Goal: Contribute content: Add original content to the website for others to see

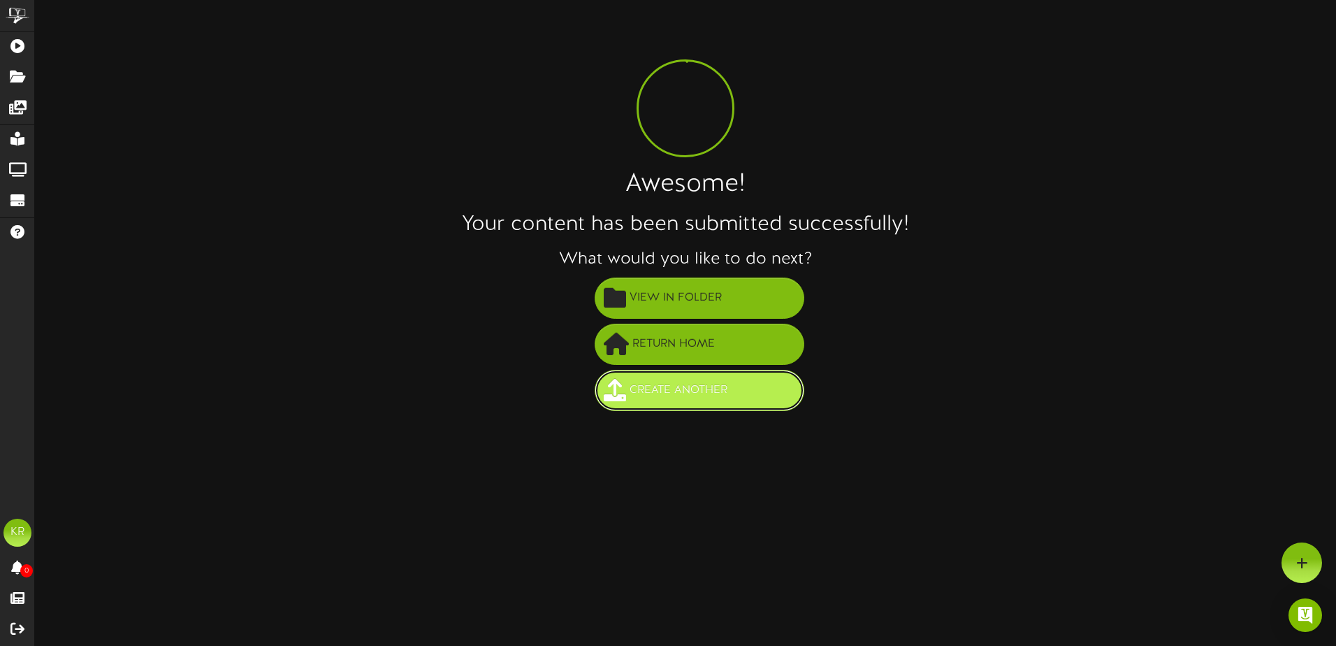
click at [716, 393] on span "Create Another" at bounding box center [678, 390] width 105 height 23
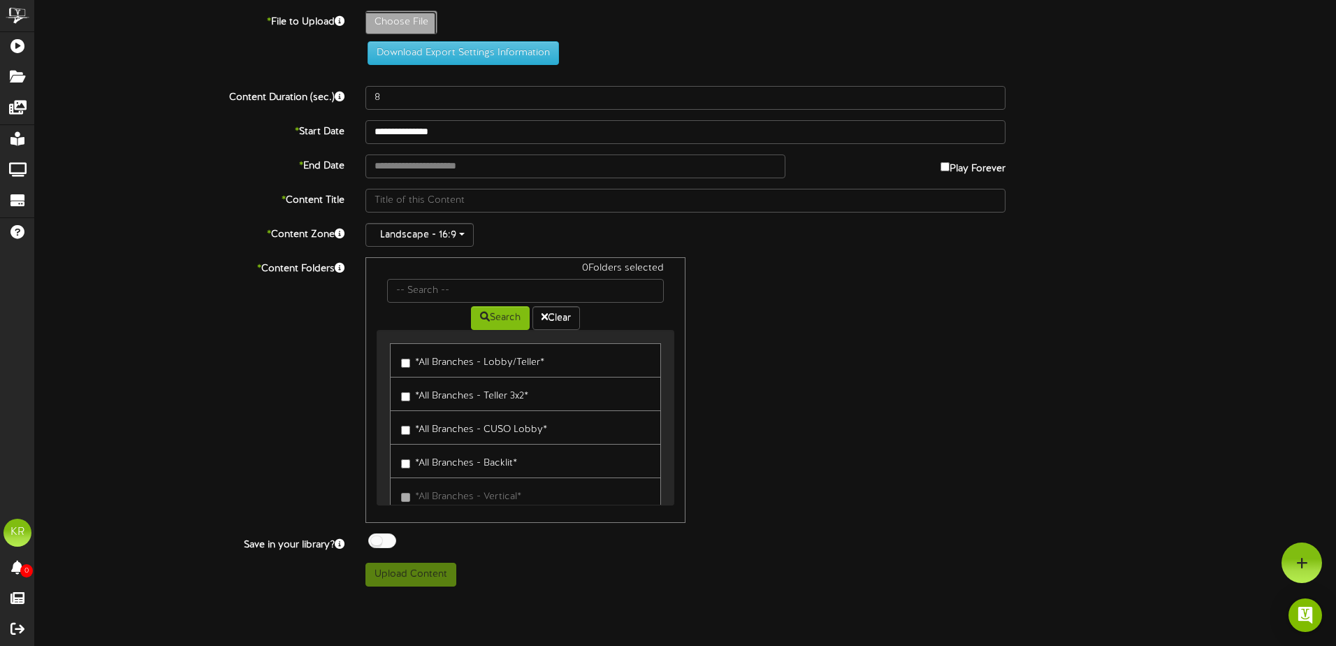
type input "**********"
type input "WeeklyStats8-17"
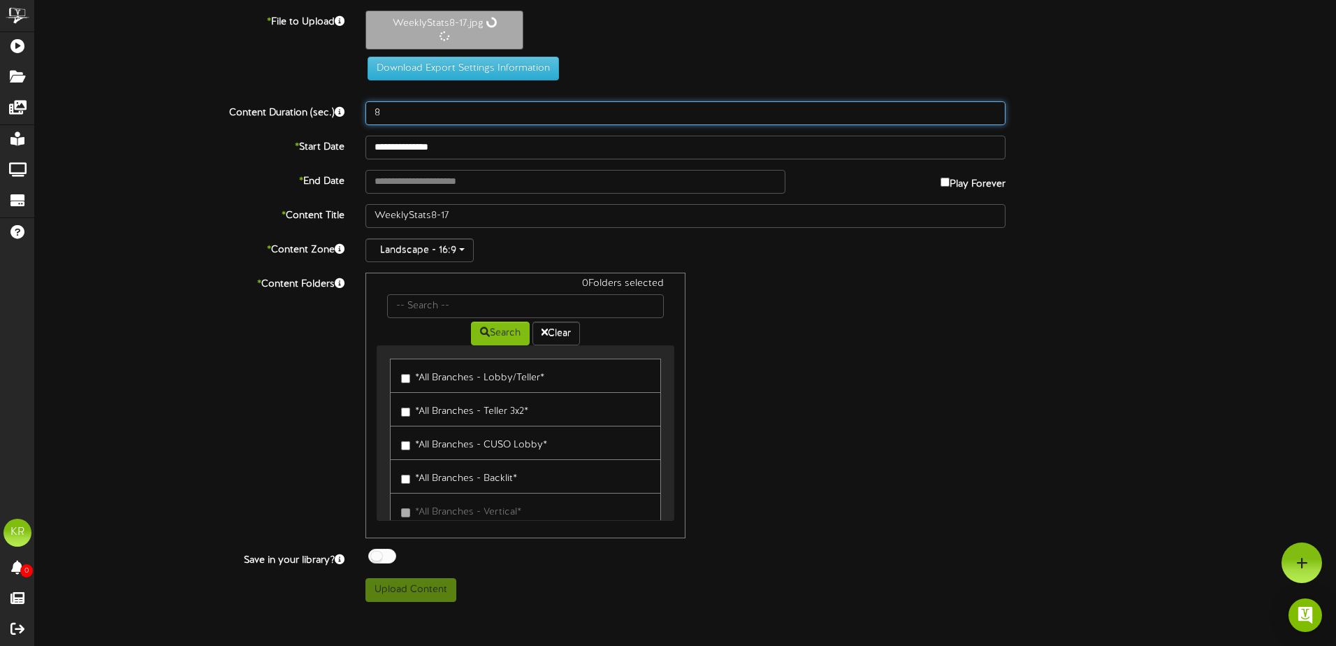
drag, startPoint x: 398, startPoint y: 120, endPoint x: 185, endPoint y: 120, distance: 213.9
click at [185, 120] on div "Content Duration (sec.) 8" at bounding box center [685, 113] width 1322 height 24
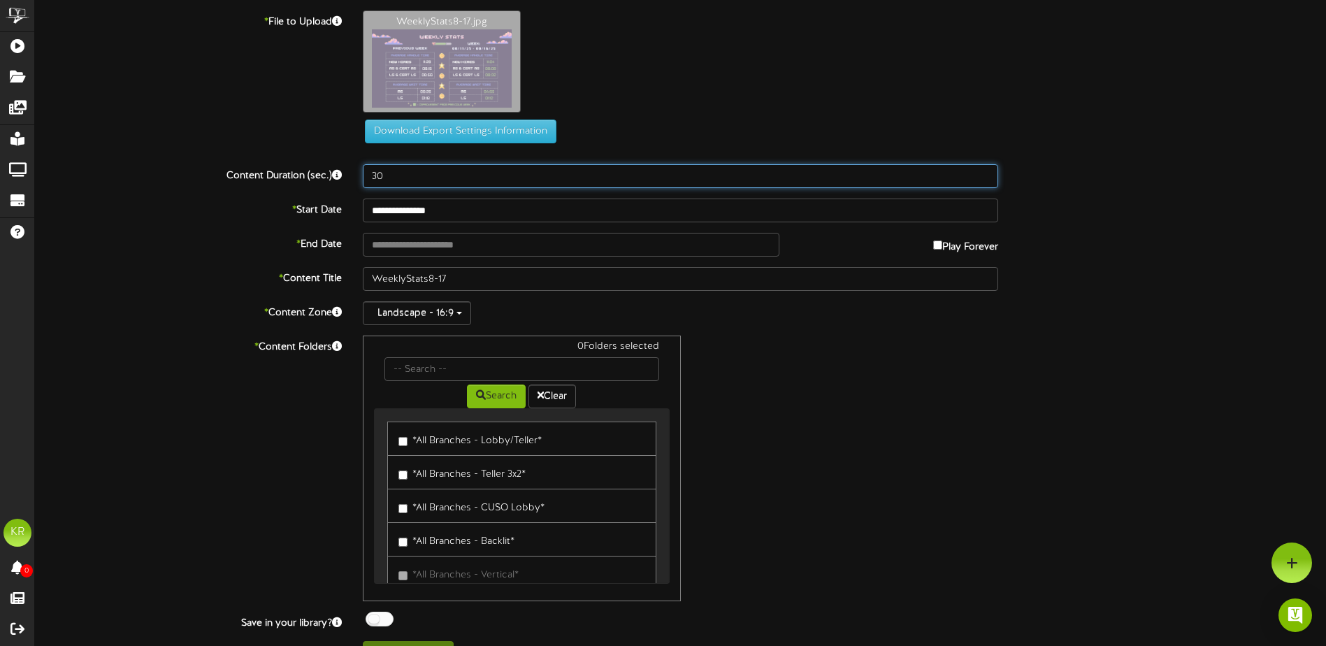
type input "30"
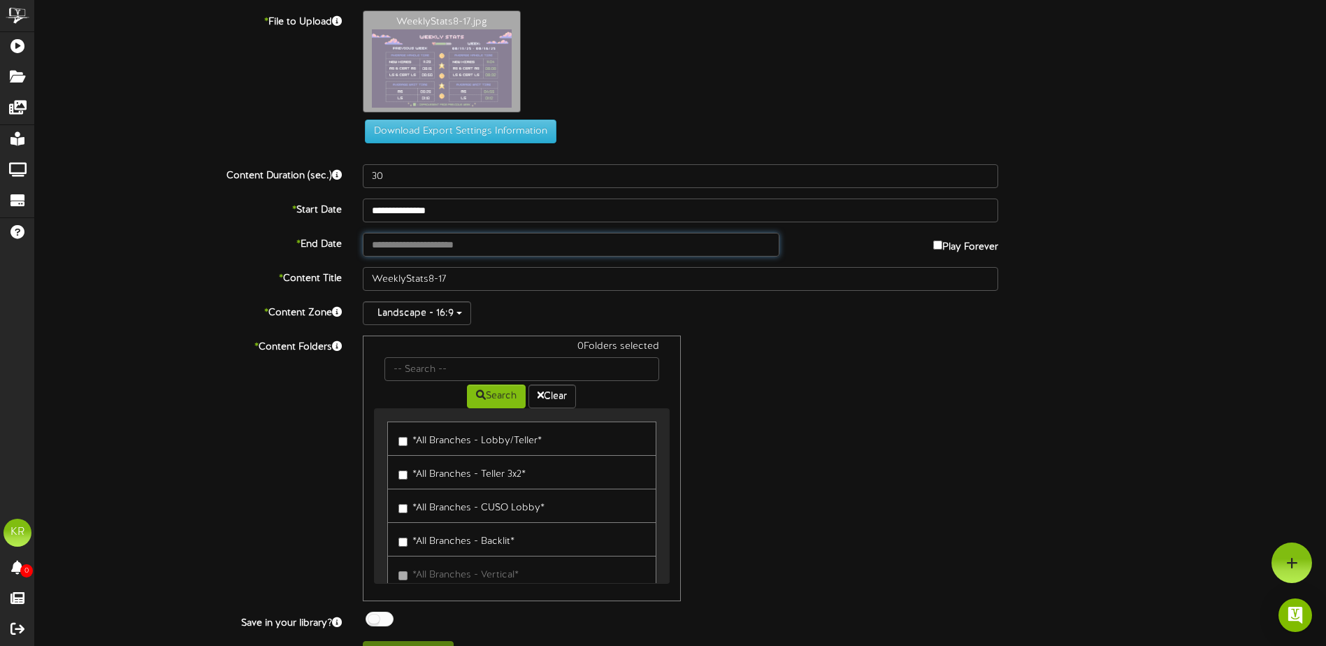
click at [411, 241] on input "text" at bounding box center [571, 245] width 417 height 24
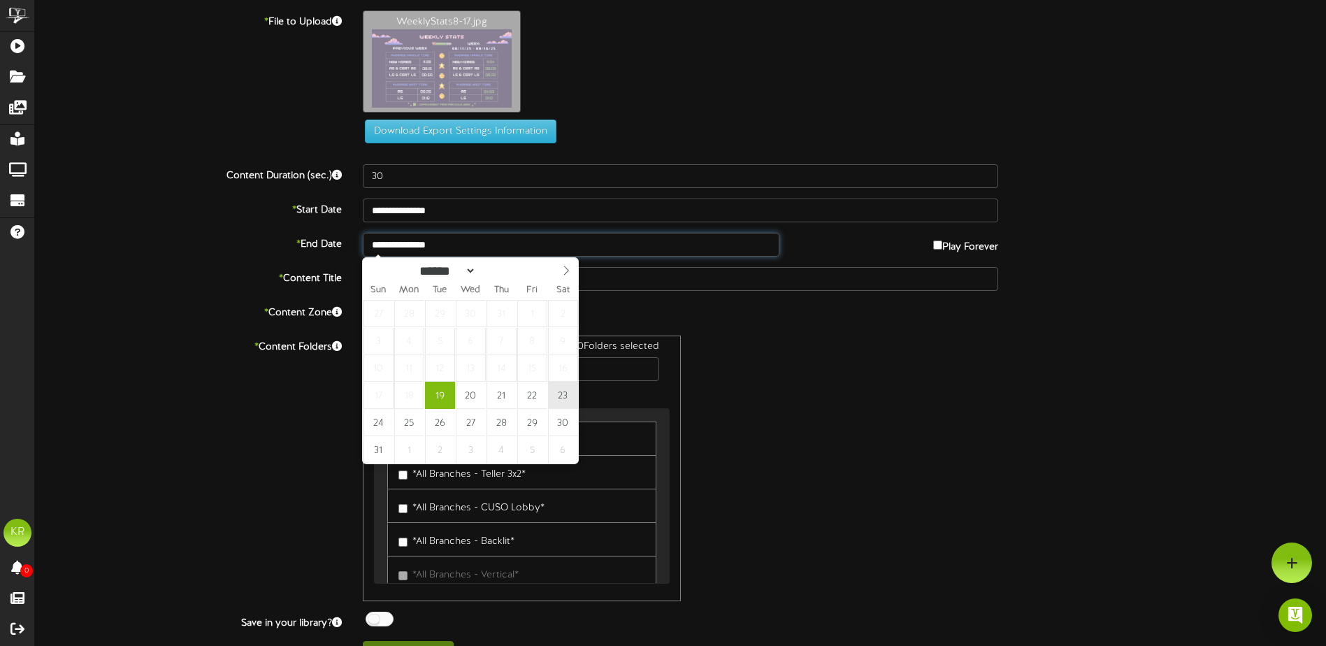
type input "**********"
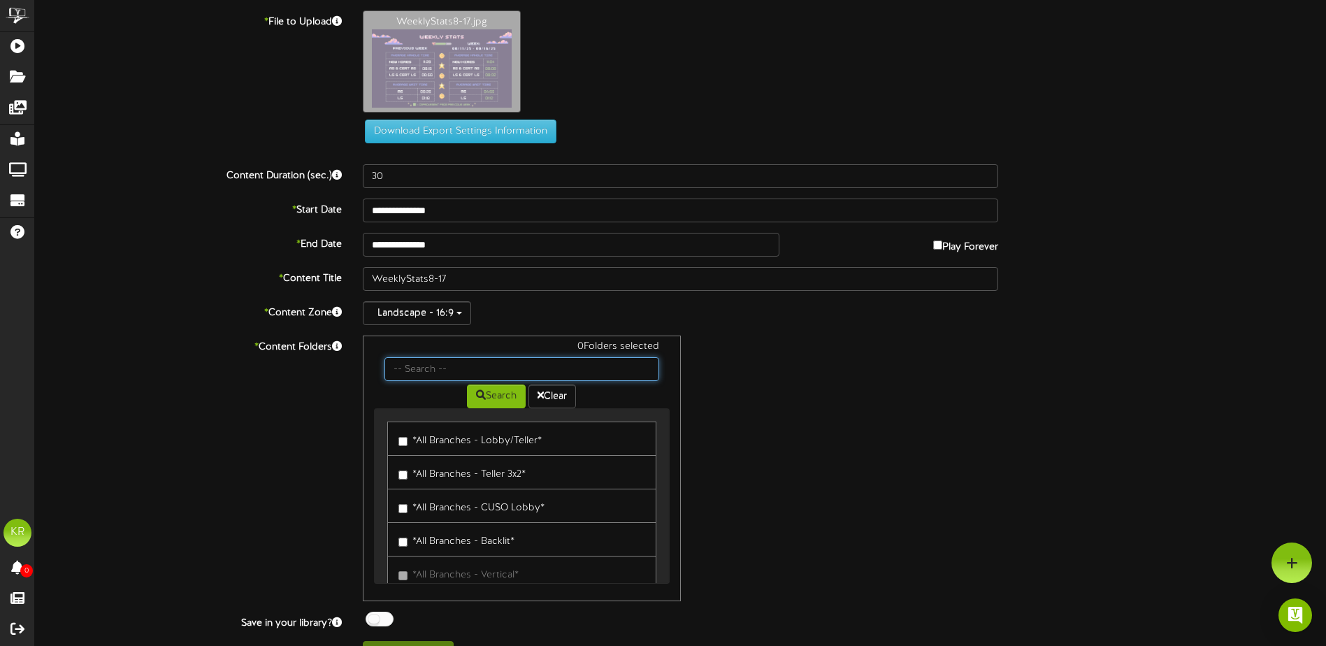
click at [418, 359] on input "text" at bounding box center [521, 369] width 274 height 24
type input "Centers"
click at [477, 393] on icon at bounding box center [481, 395] width 10 height 10
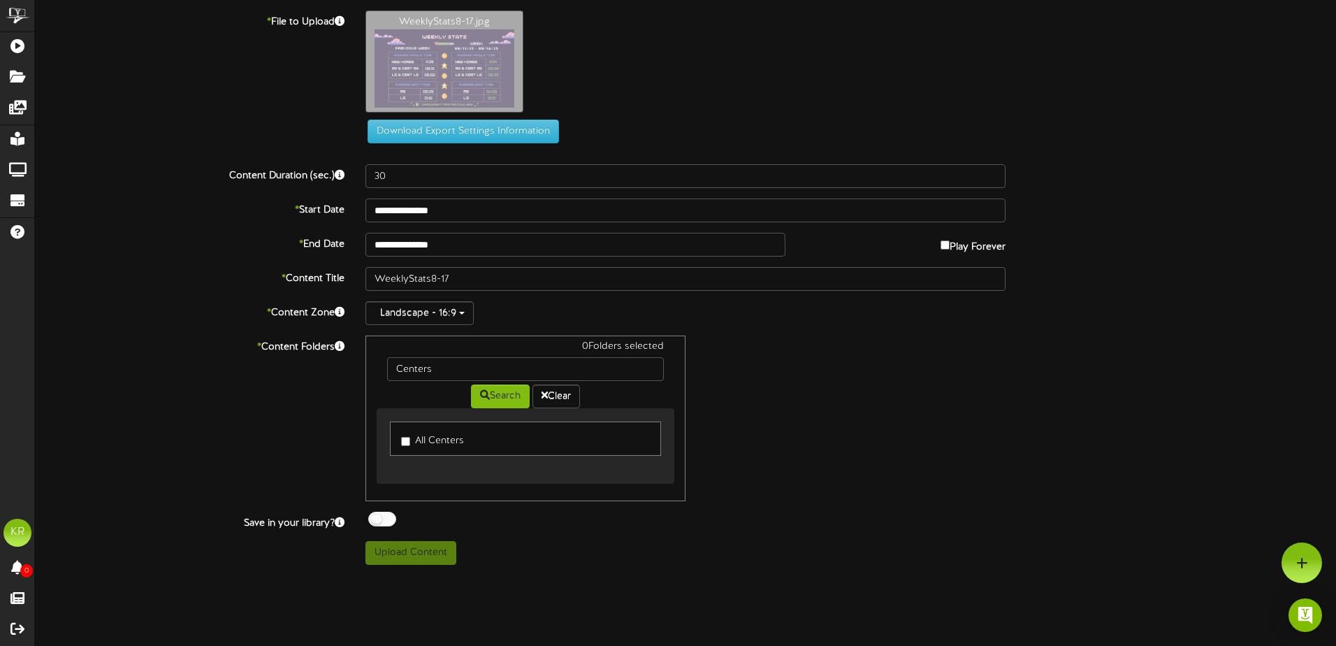
click at [424, 445] on label "All Centers" at bounding box center [432, 438] width 63 height 19
click at [387, 530] on div "Save in your library? Off On" at bounding box center [685, 521] width 1322 height 19
click at [384, 523] on div at bounding box center [382, 519] width 28 height 15
click at [419, 556] on button "Upload Content" at bounding box center [411, 553] width 91 height 24
